Goal: Transaction & Acquisition: Purchase product/service

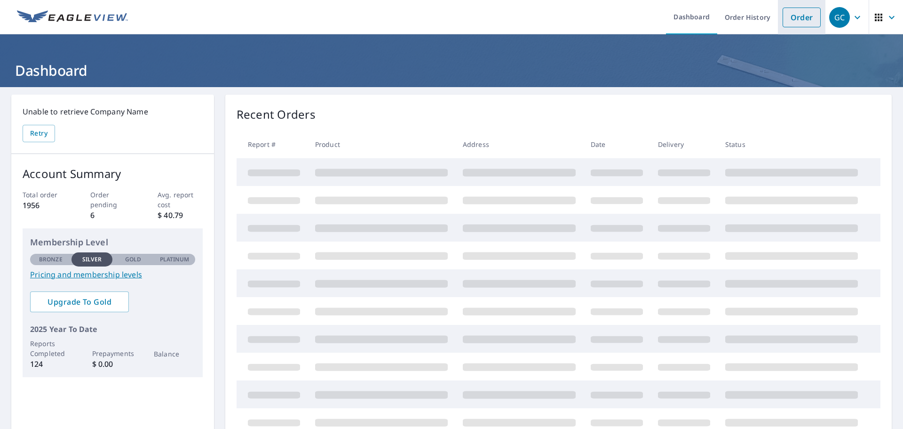
click at [803, 14] on link "Order" at bounding box center [802, 18] width 38 height 20
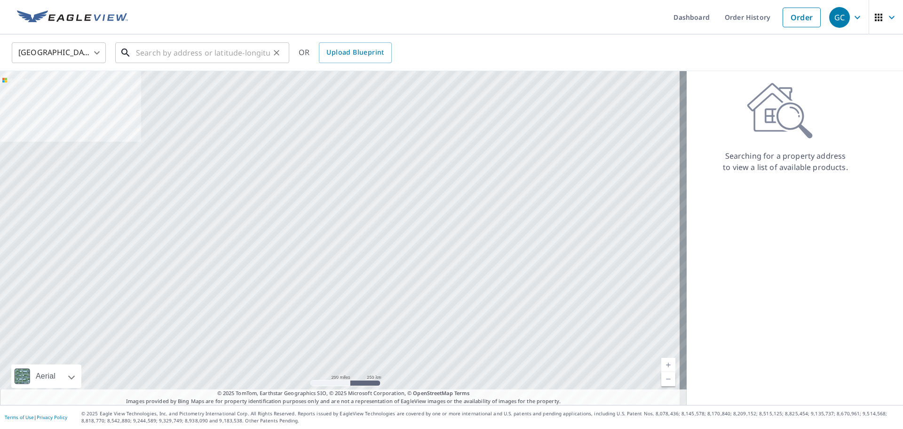
click at [195, 46] on input "text" at bounding box center [203, 53] width 134 height 26
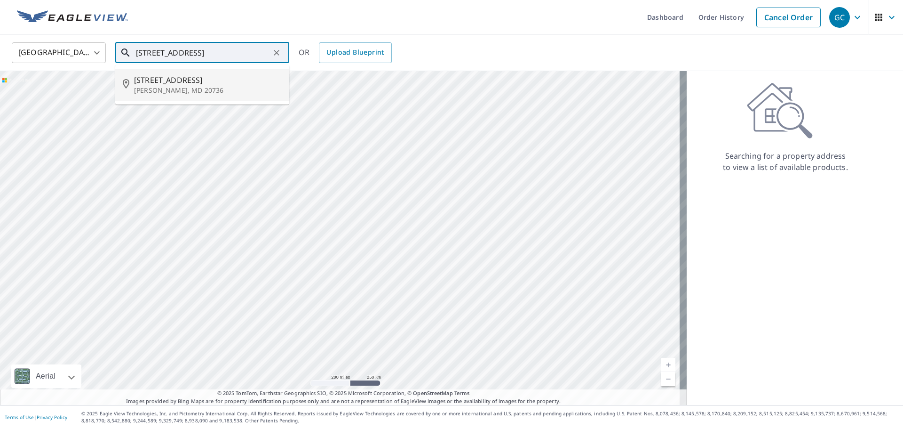
click at [175, 86] on p "[PERSON_NAME], MD 20736" at bounding box center [208, 90] width 148 height 9
type input "[STREET_ADDRESS][PERSON_NAME]"
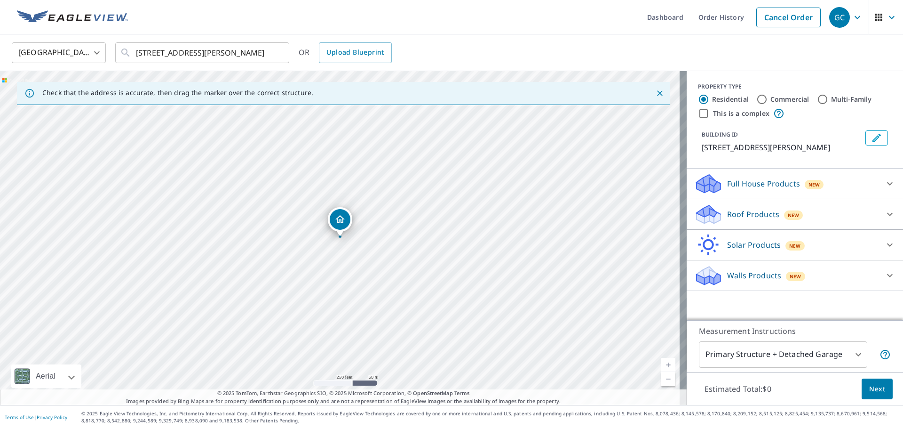
click at [784, 215] on div "New" at bounding box center [793, 214] width 19 height 9
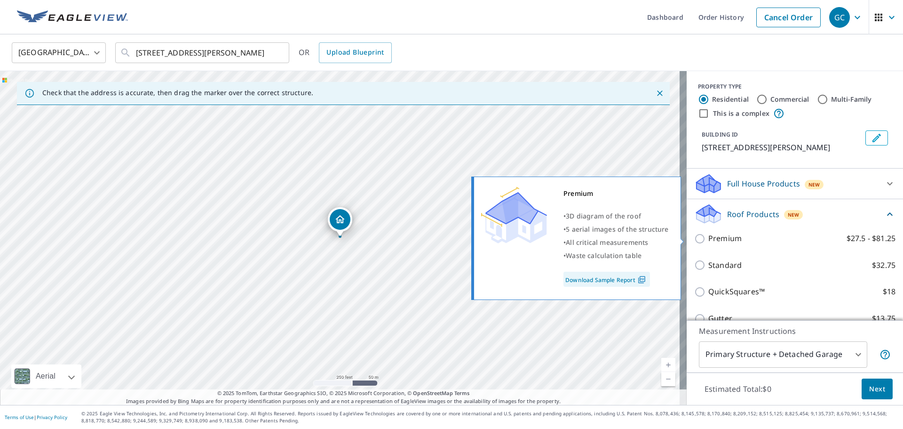
click at [694, 239] on input "Premium $27.5 - $81.25" at bounding box center [701, 238] width 14 height 11
checkbox input "true"
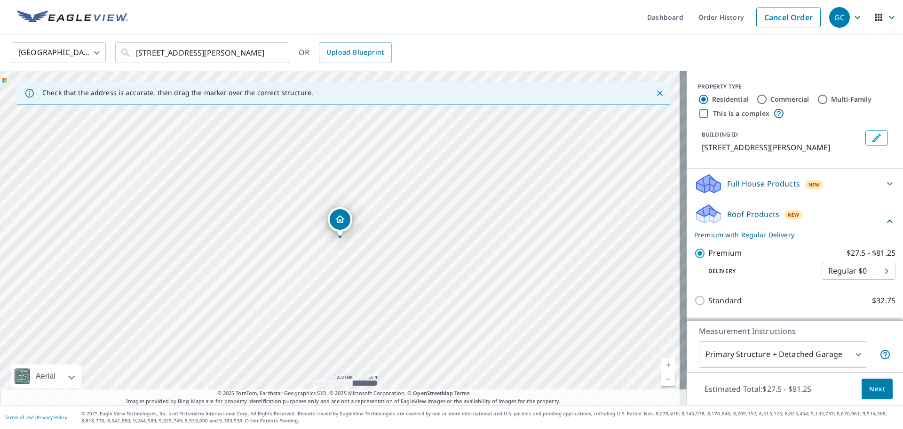
click at [876, 389] on span "Next" at bounding box center [877, 389] width 16 height 12
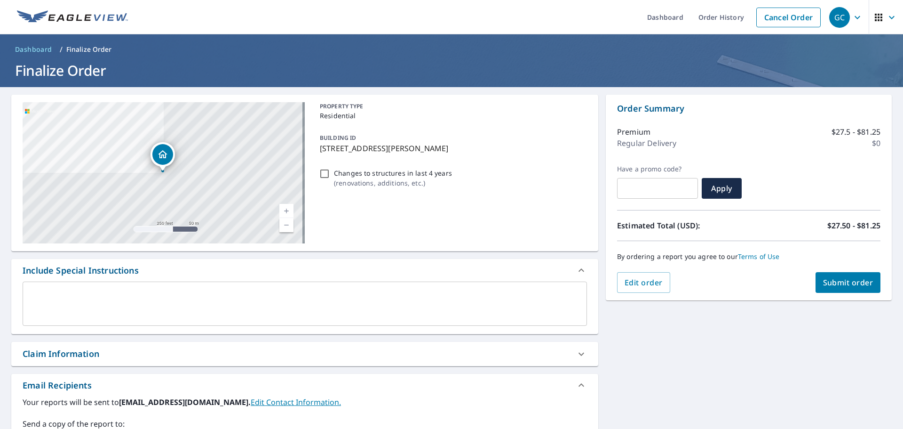
click at [852, 278] on span "Submit order" at bounding box center [848, 282] width 50 height 10
checkbox input "true"
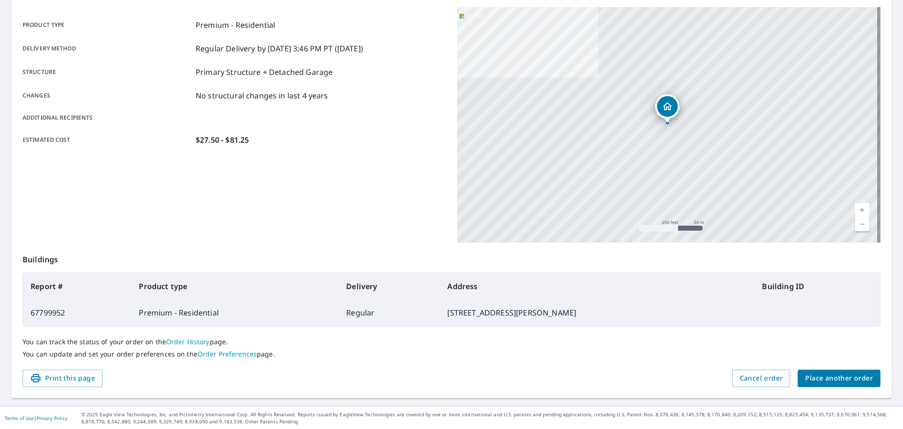
scroll to position [125, 0]
